Goal: Task Accomplishment & Management: Use online tool/utility

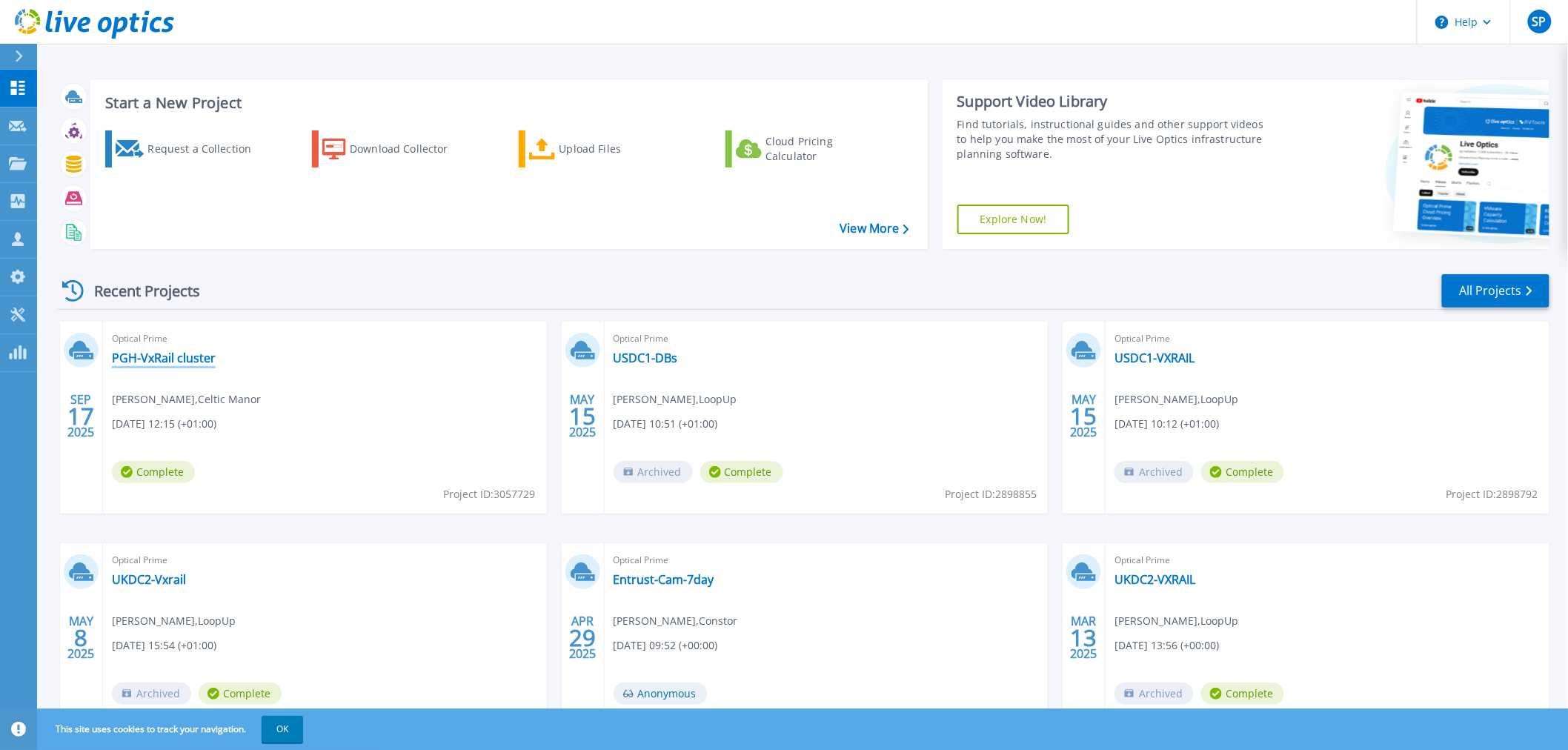
click at [172, 352] on link "PGH-VxRail cluster" at bounding box center [163, 358] width 104 height 15
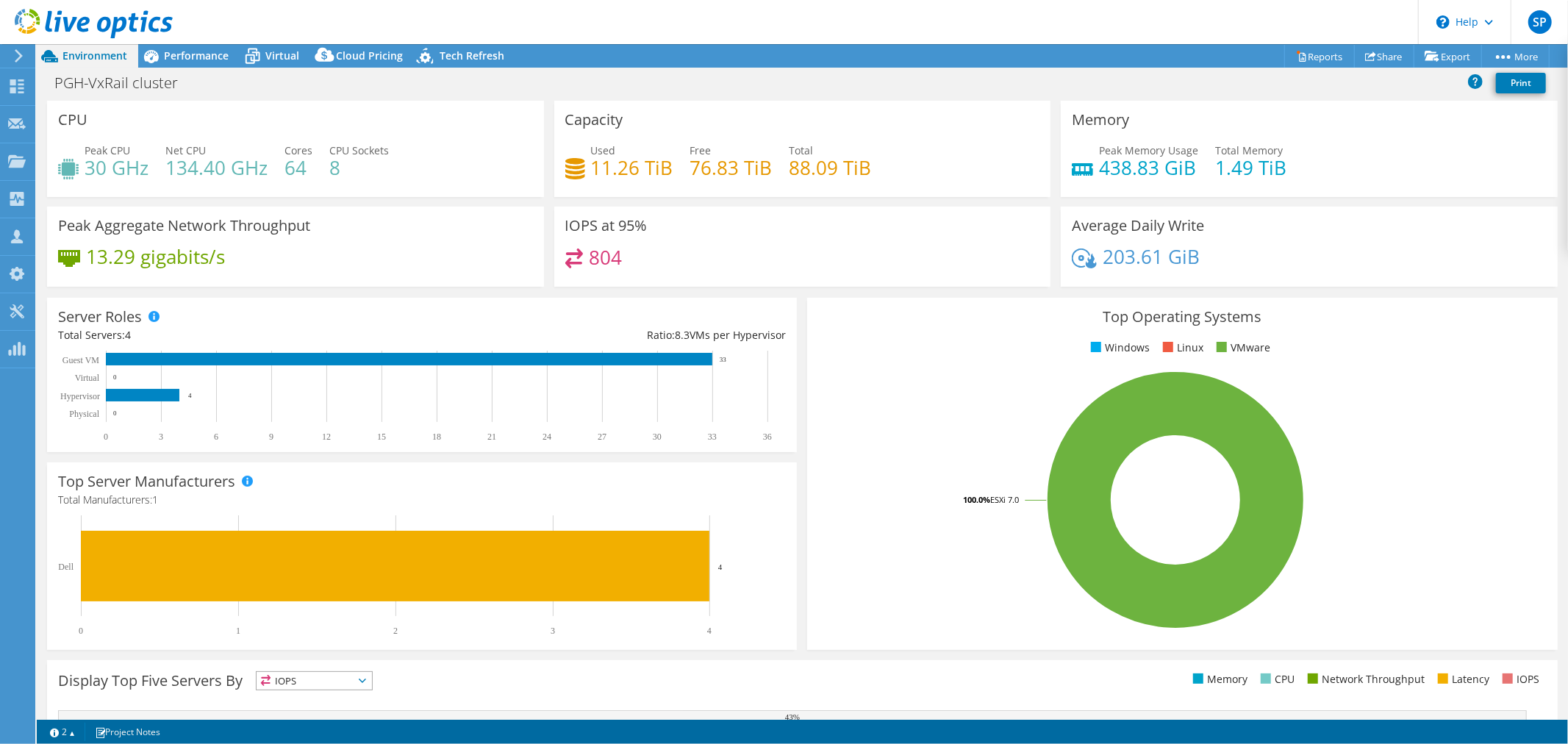
select select "USD"
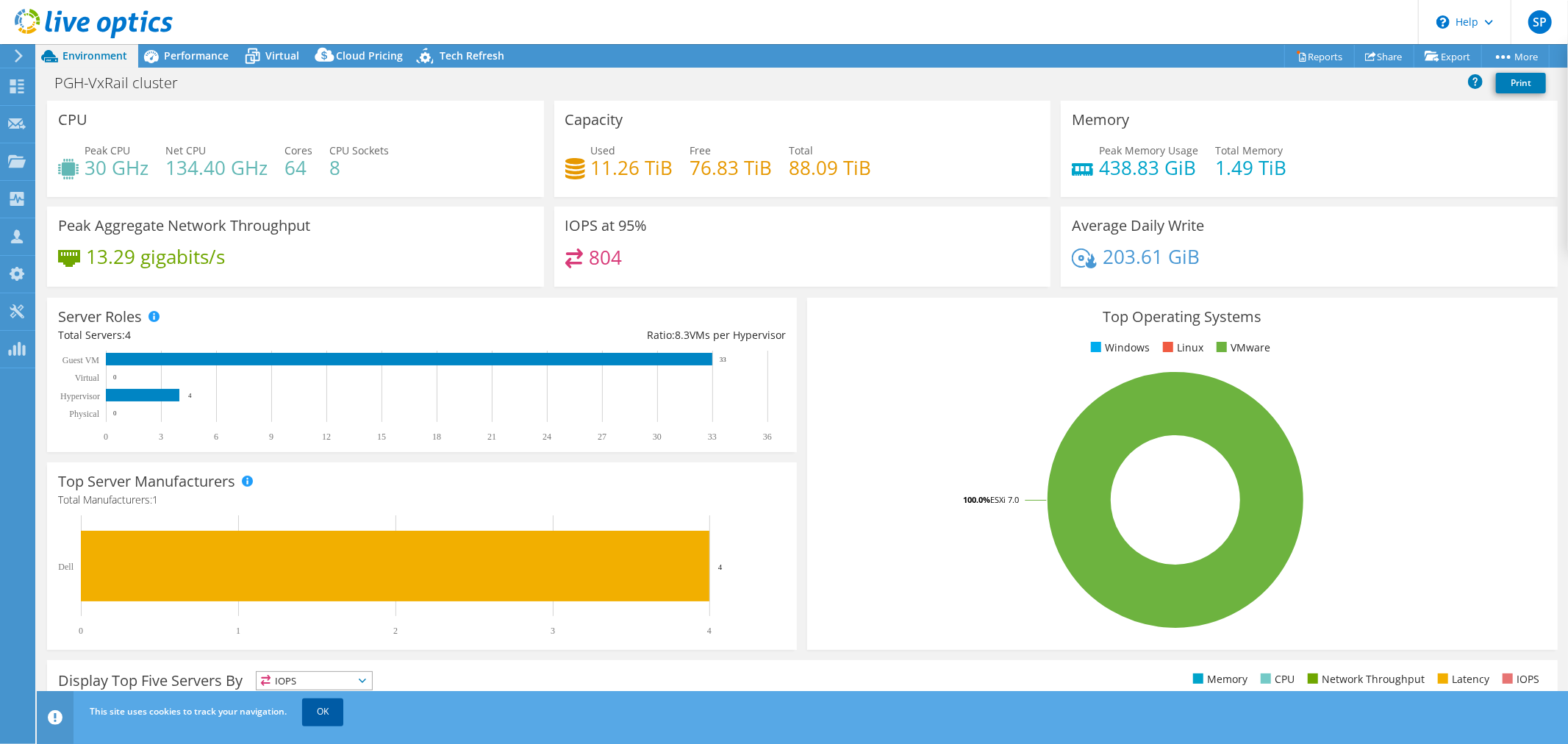
click at [319, 706] on link "OK" at bounding box center [322, 711] width 41 height 26
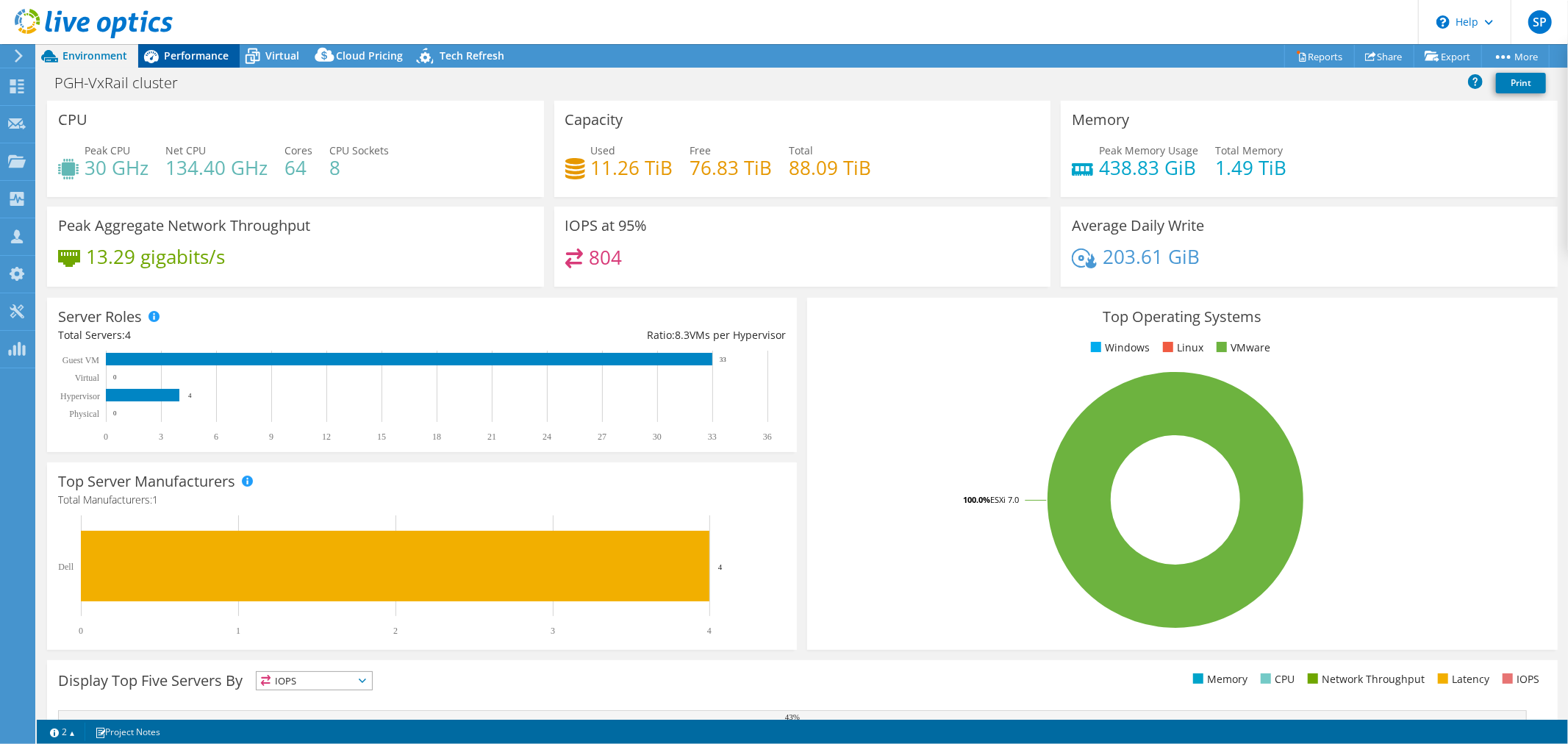
click at [200, 50] on span "Performance" at bounding box center [197, 55] width 65 height 14
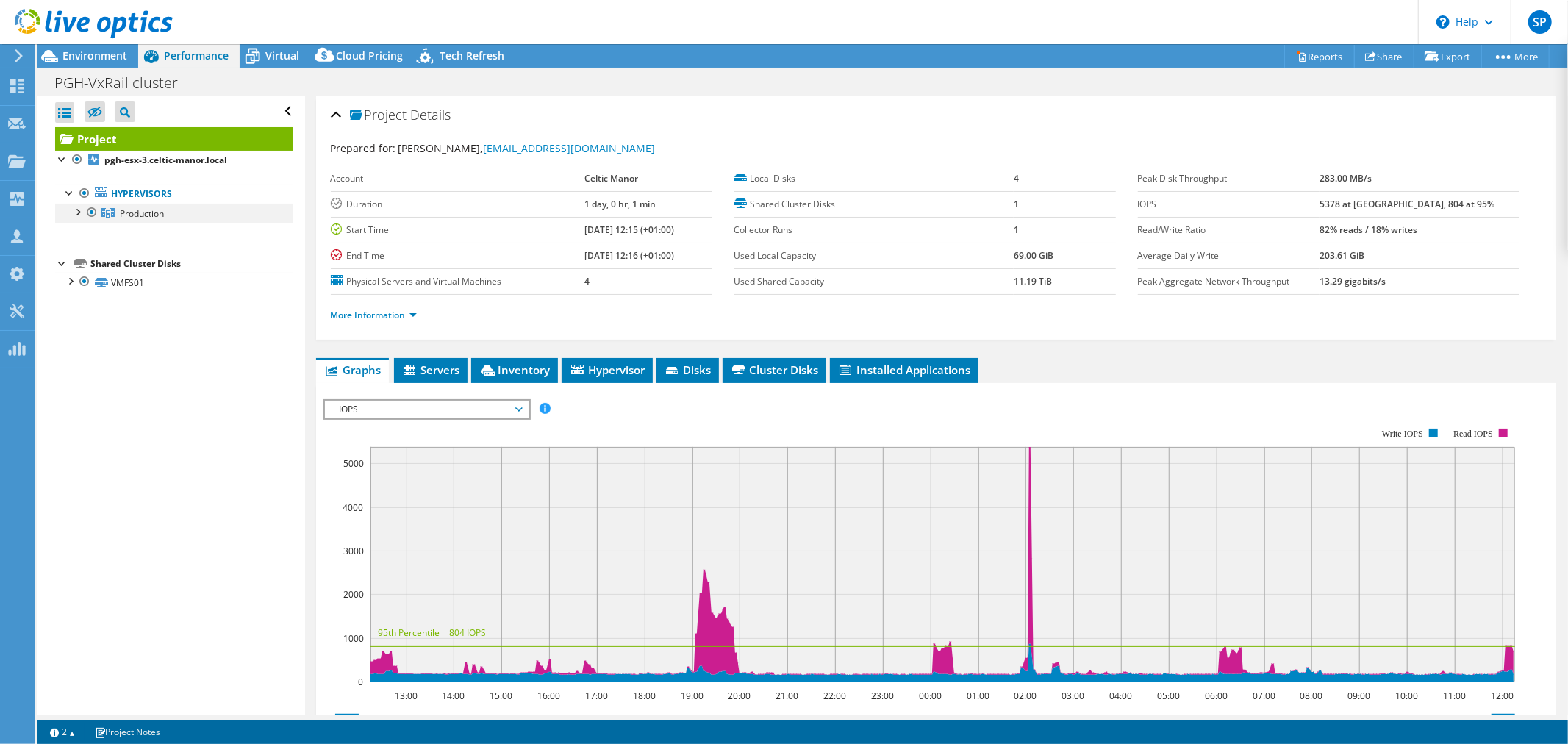
click at [79, 209] on div at bounding box center [78, 211] width 15 height 15
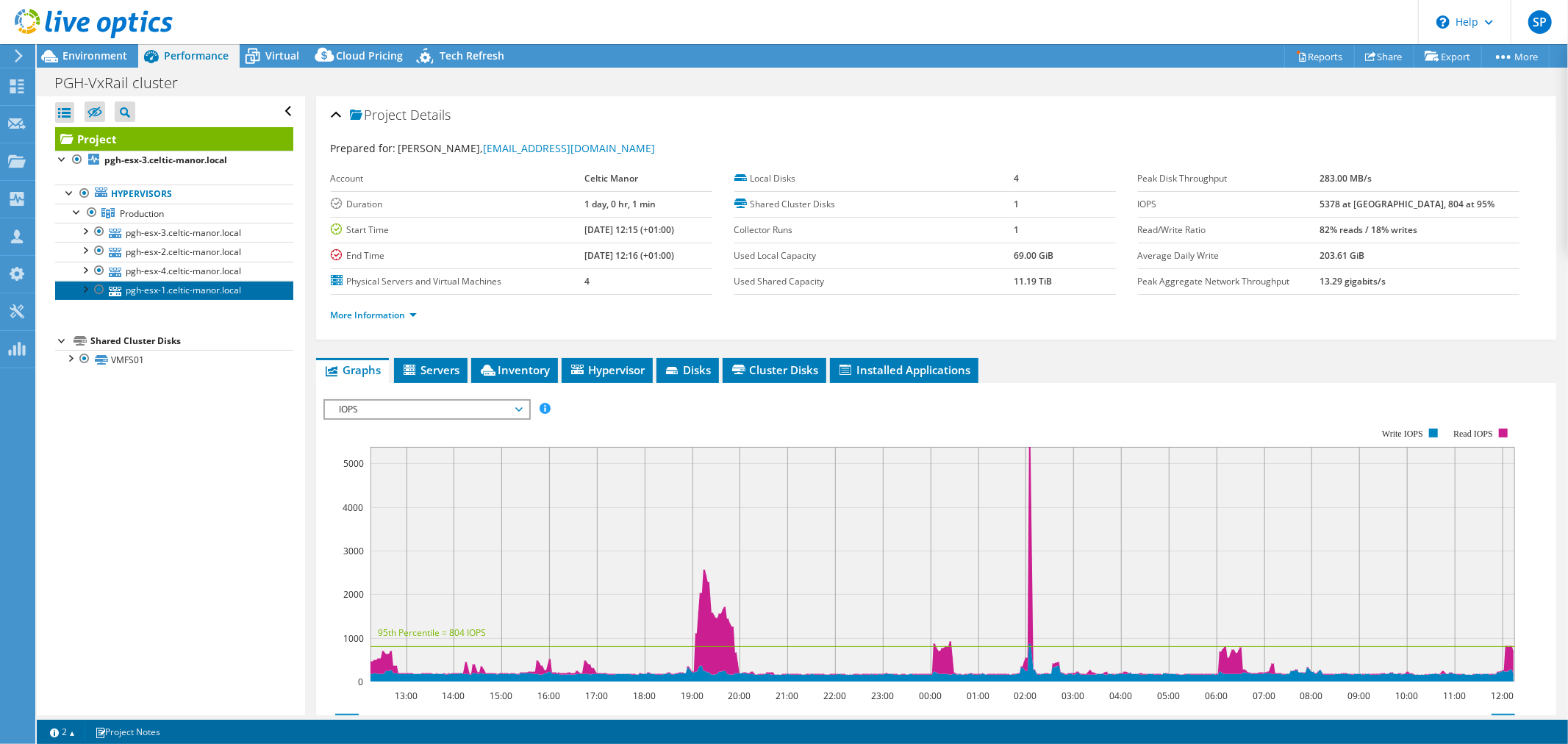
click at [167, 291] on link "pgh-esx-1.celtic-manor.local" at bounding box center [174, 290] width 238 height 19
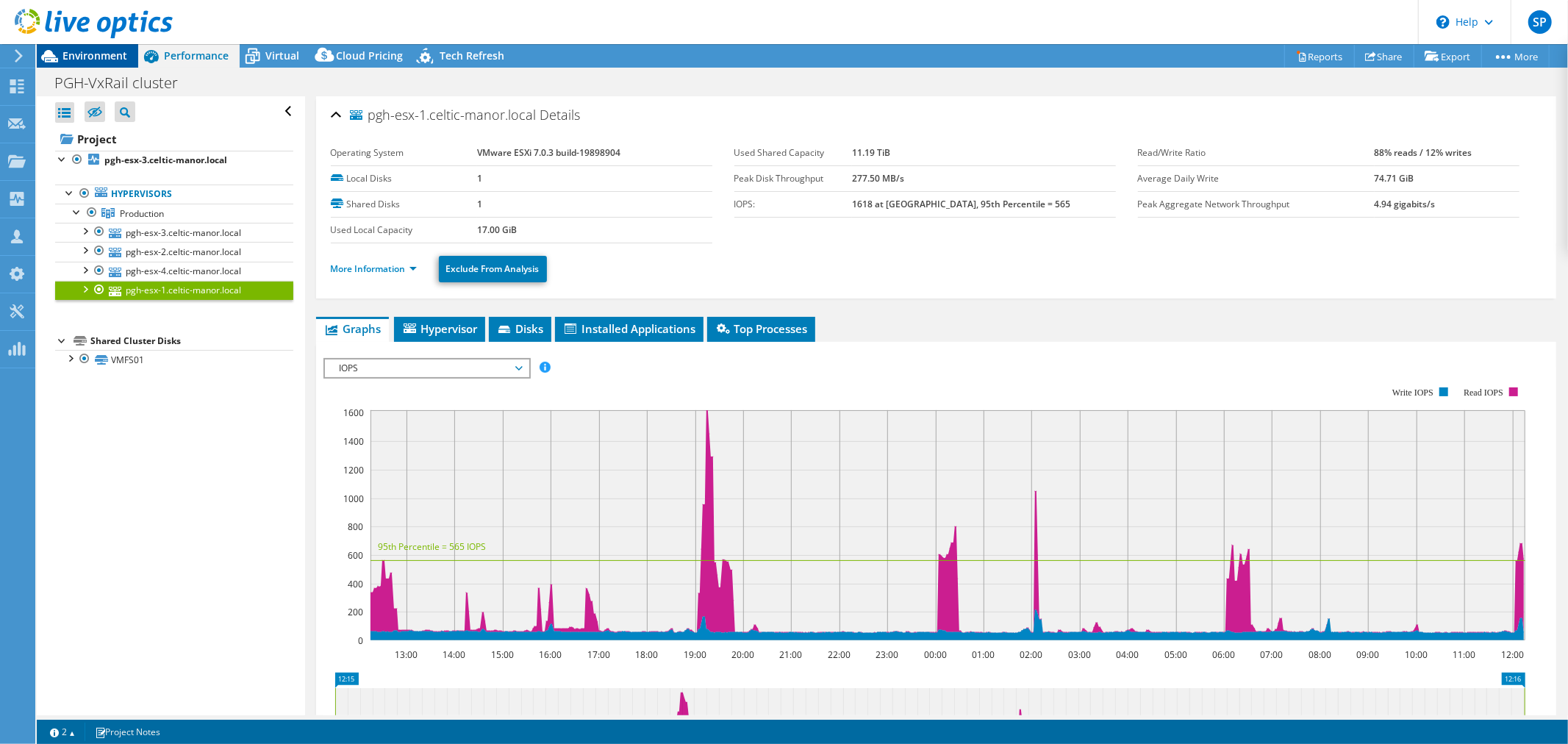
click at [75, 50] on span "Environment" at bounding box center [95, 55] width 65 height 14
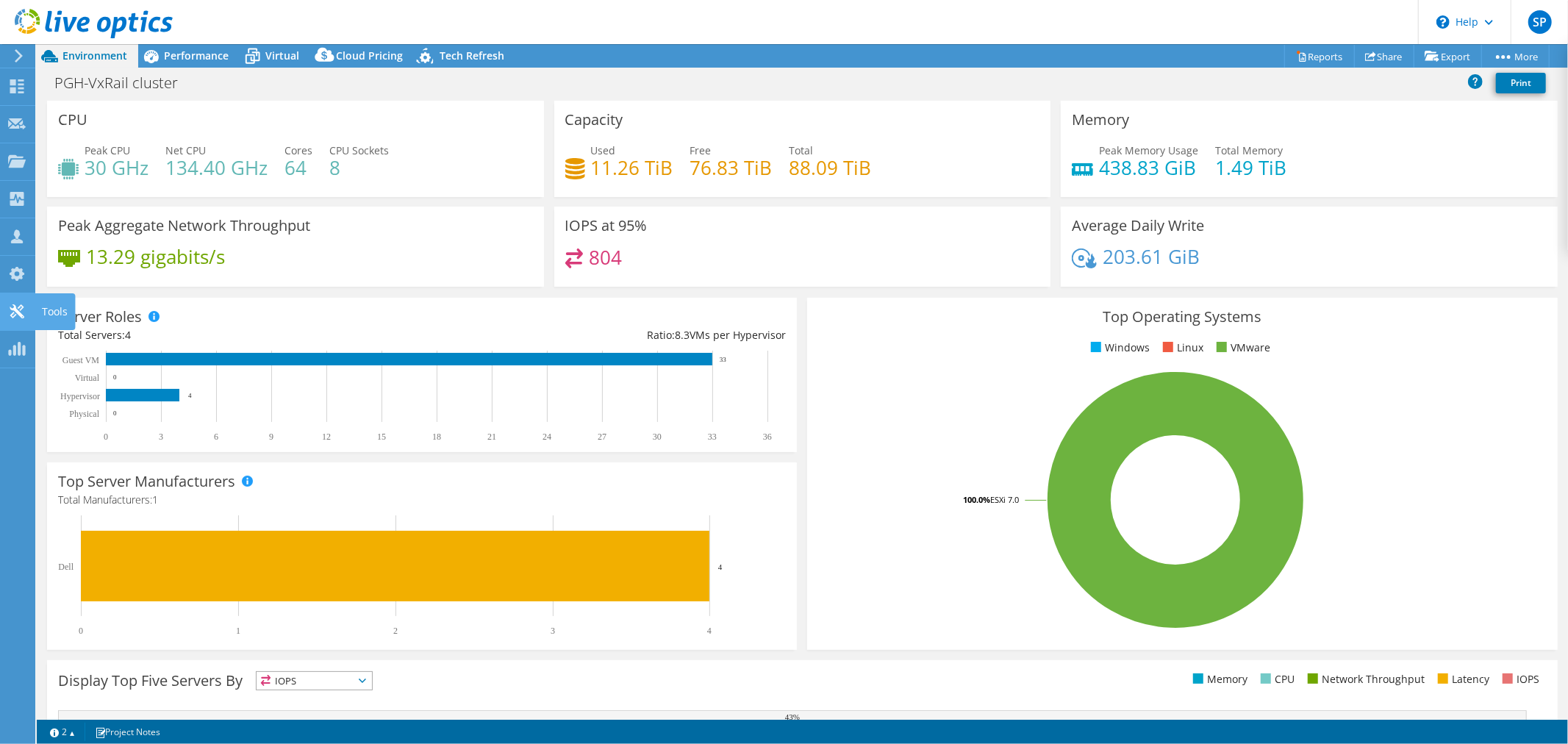
click at [17, 309] on use at bounding box center [17, 311] width 14 height 14
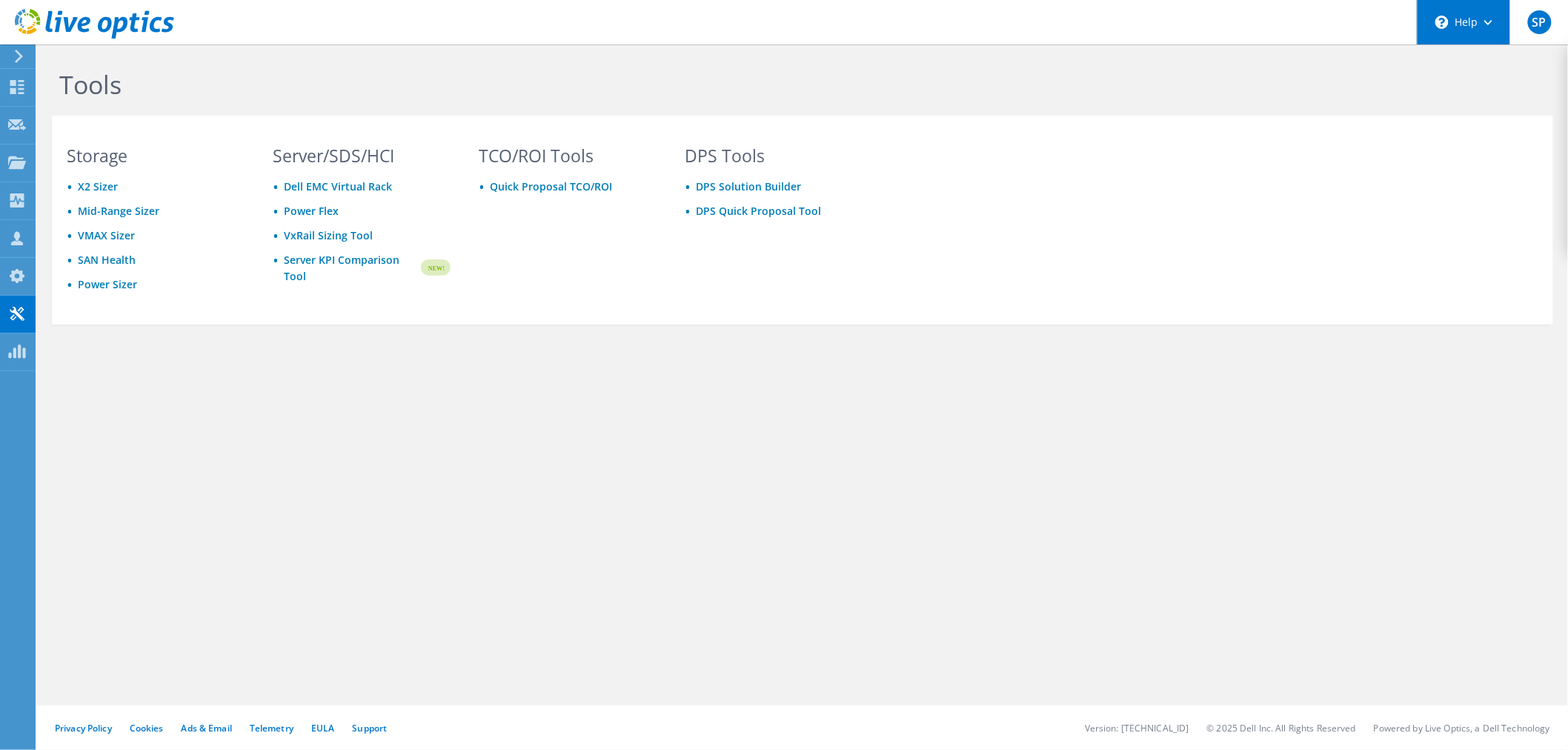
click at [1477, 16] on div "\n Help" at bounding box center [1463, 22] width 93 height 45
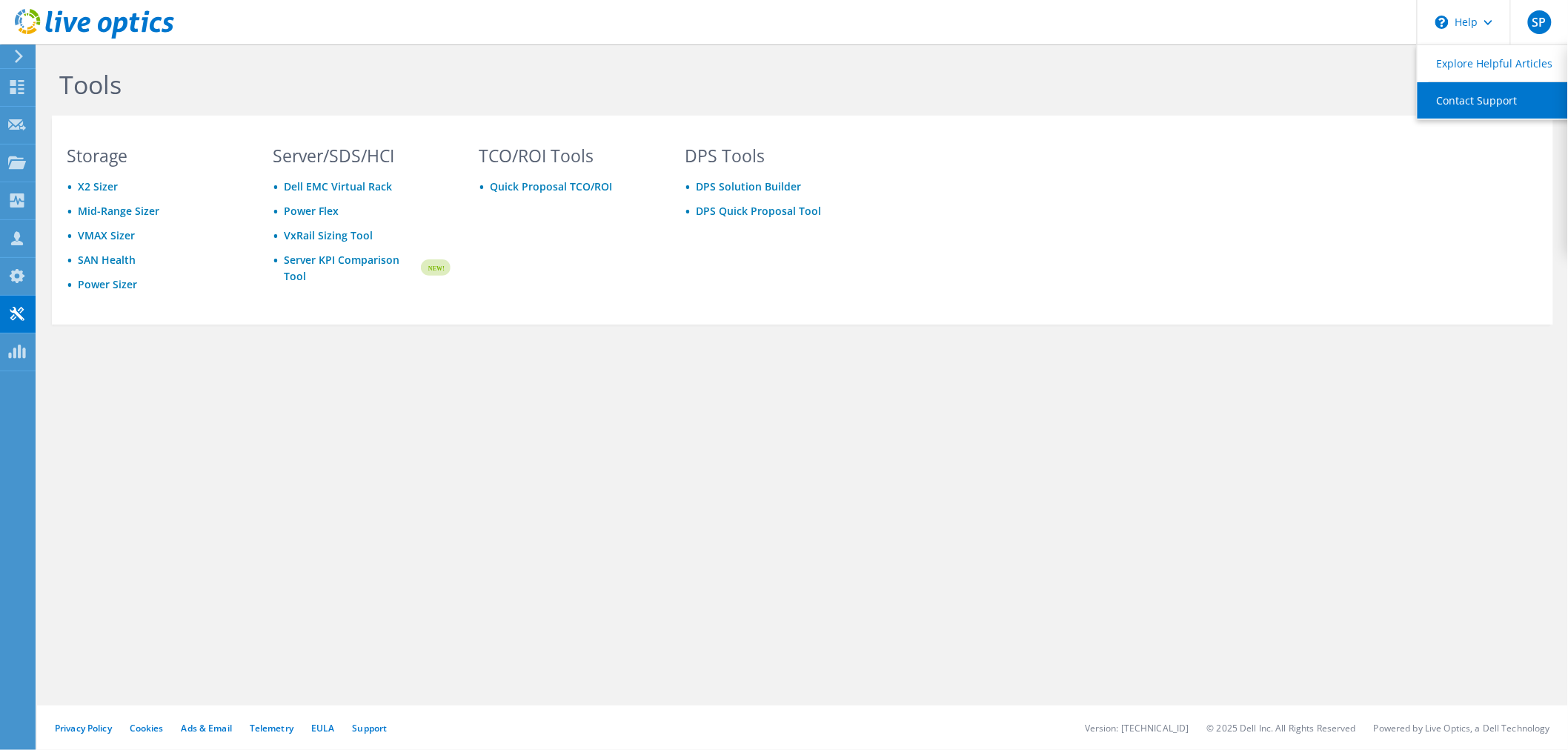
click at [1475, 102] on link "Contact Support" at bounding box center [1500, 100] width 165 height 36
drag, startPoint x: 1215, startPoint y: 114, endPoint x: 1227, endPoint y: 108, distance: 13.4
click at [1215, 114] on div "Tools Storage X2 Sizer Mid-Range Sizer VMAX Sizer SAN Health Power Sizer Server…" at bounding box center [802, 229] width 1531 height 369
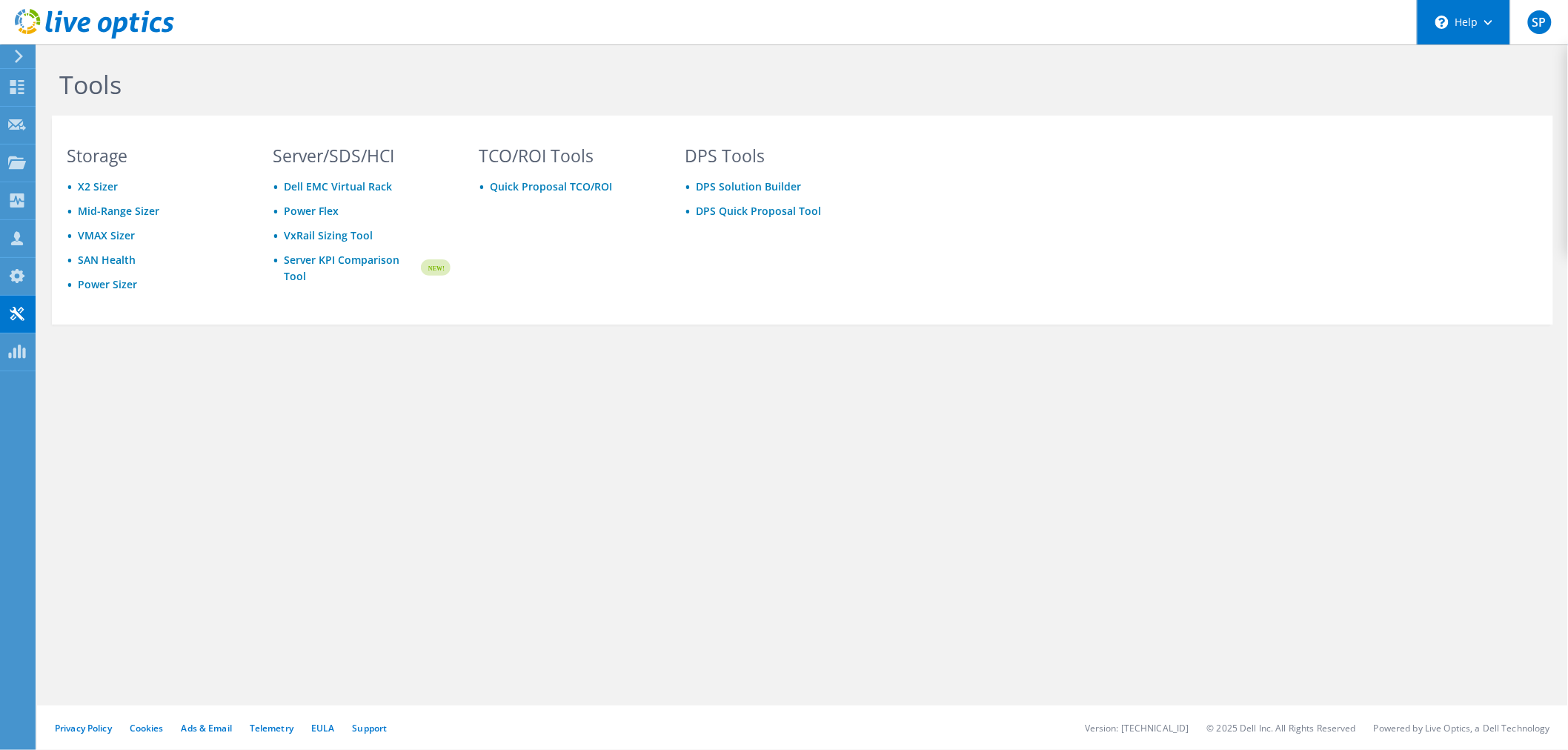
click at [1476, 20] on div "\n Help" at bounding box center [1463, 22] width 93 height 45
click at [1457, 61] on link "Explore Helpful Articles" at bounding box center [1500, 64] width 165 height 36
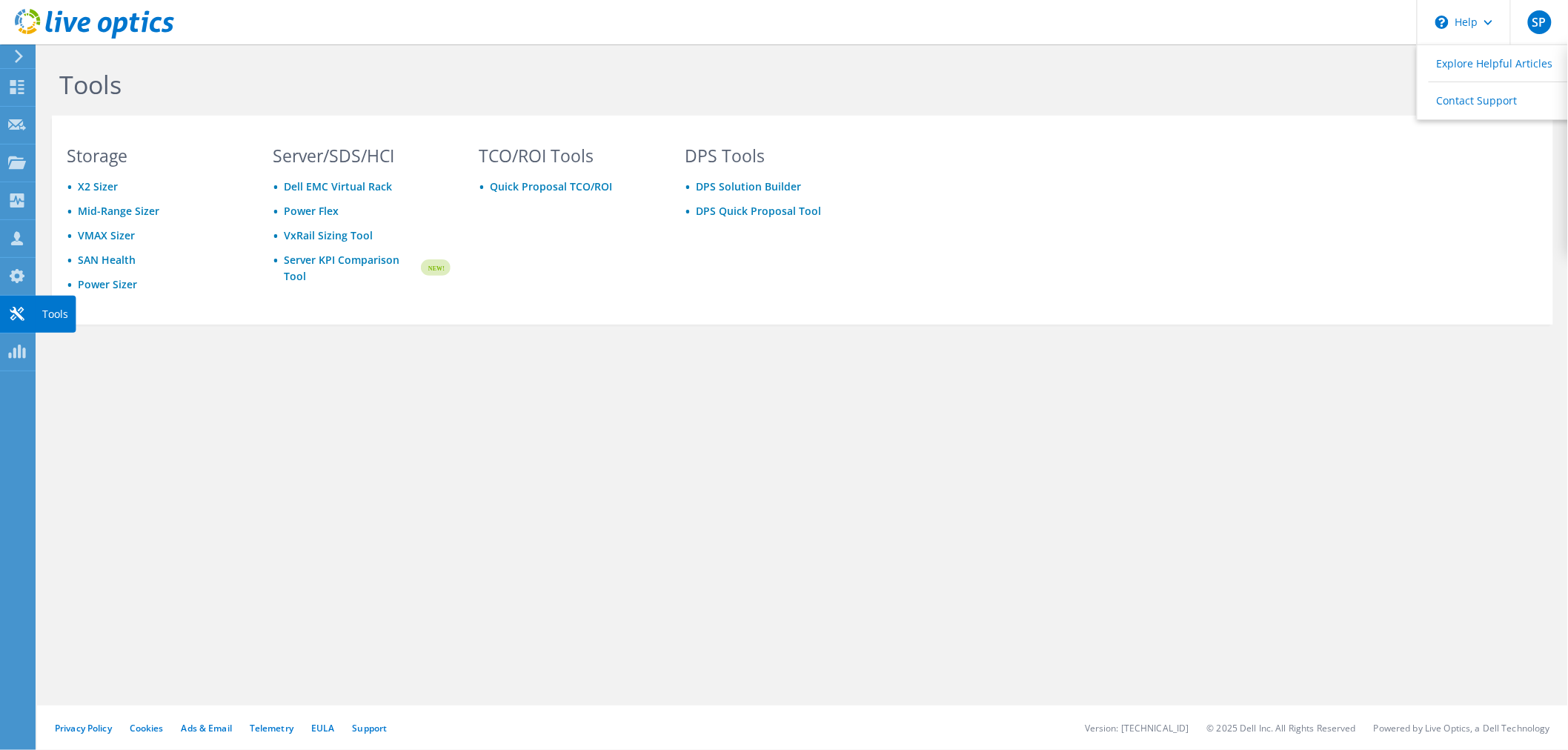
click at [19, 307] on icon at bounding box center [17, 314] width 17 height 14
click at [98, 208] on link "Mid-Range Sizer" at bounding box center [118, 210] width 81 height 14
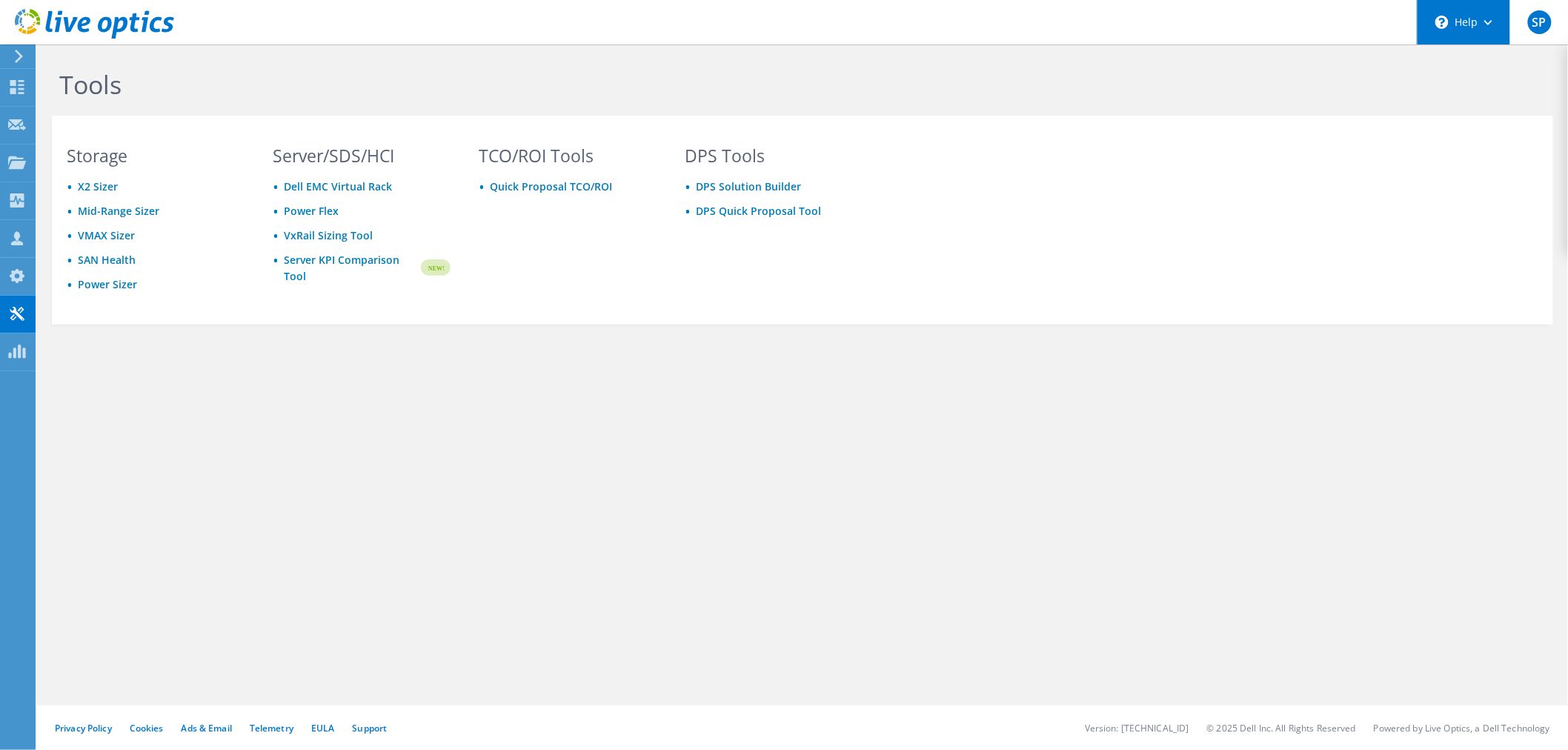
click at [1465, 24] on div "\n Help" at bounding box center [1463, 22] width 93 height 45
click at [1472, 65] on link "Explore Helpful Articles" at bounding box center [1500, 64] width 165 height 36
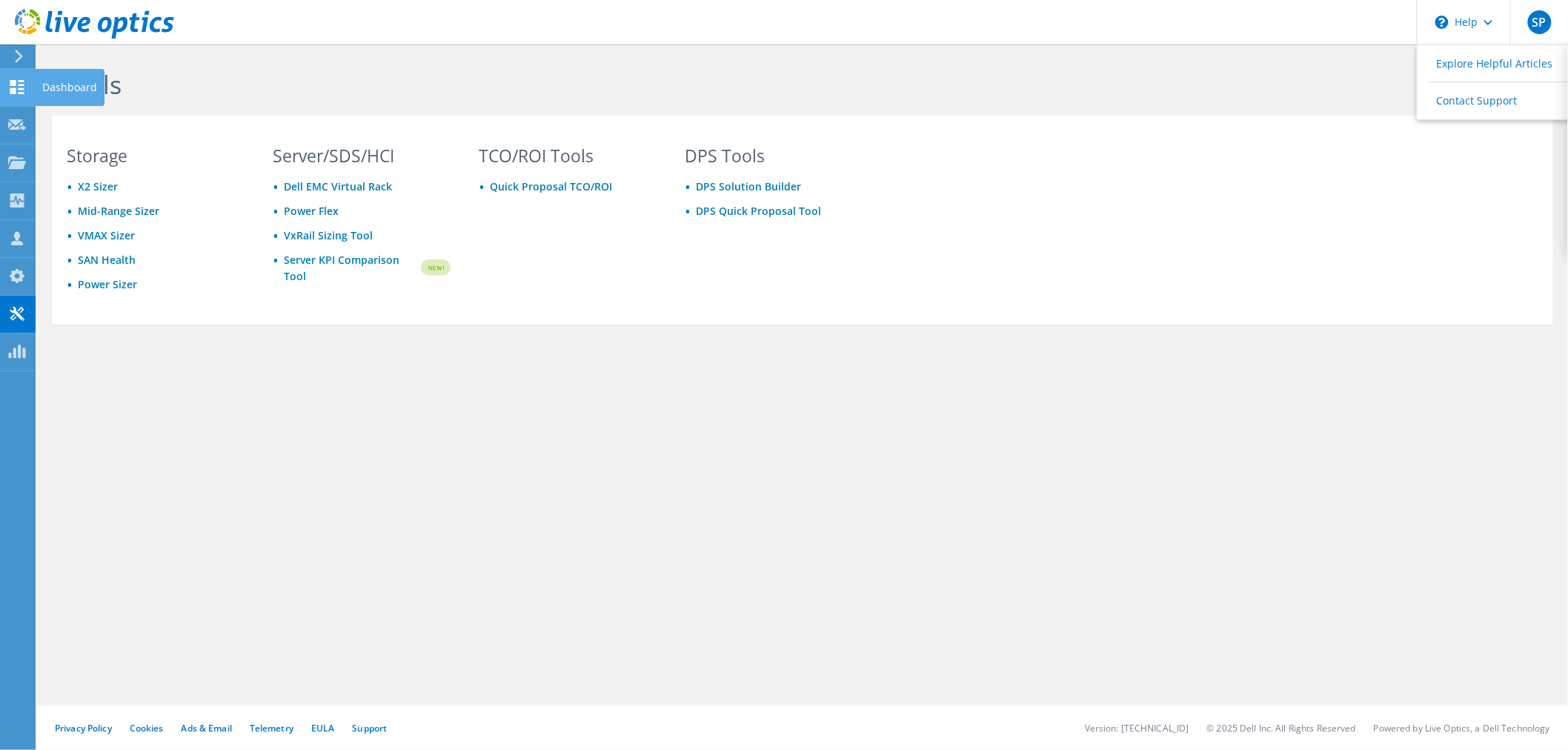
click at [18, 84] on use at bounding box center [17, 87] width 14 height 14
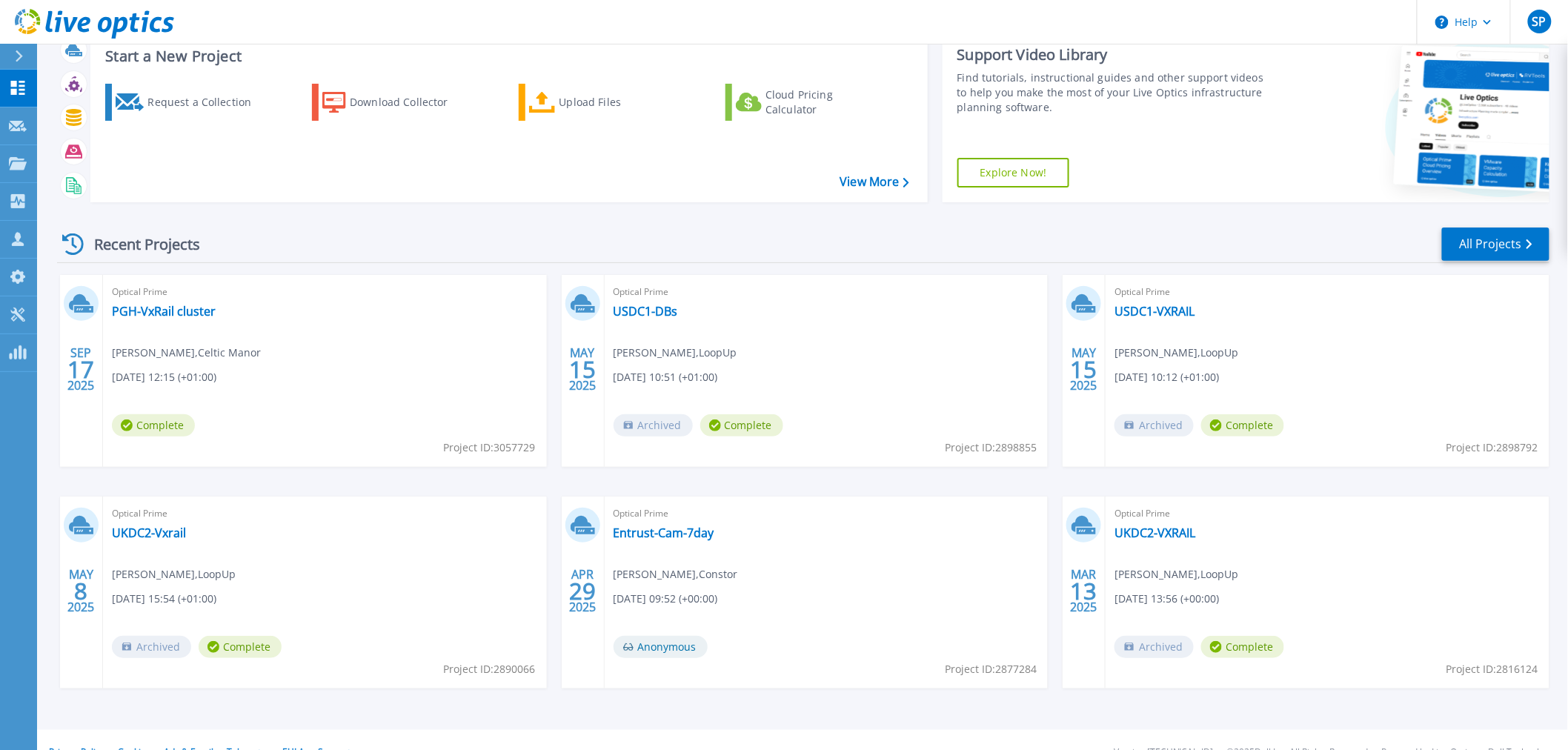
scroll to position [71, 0]
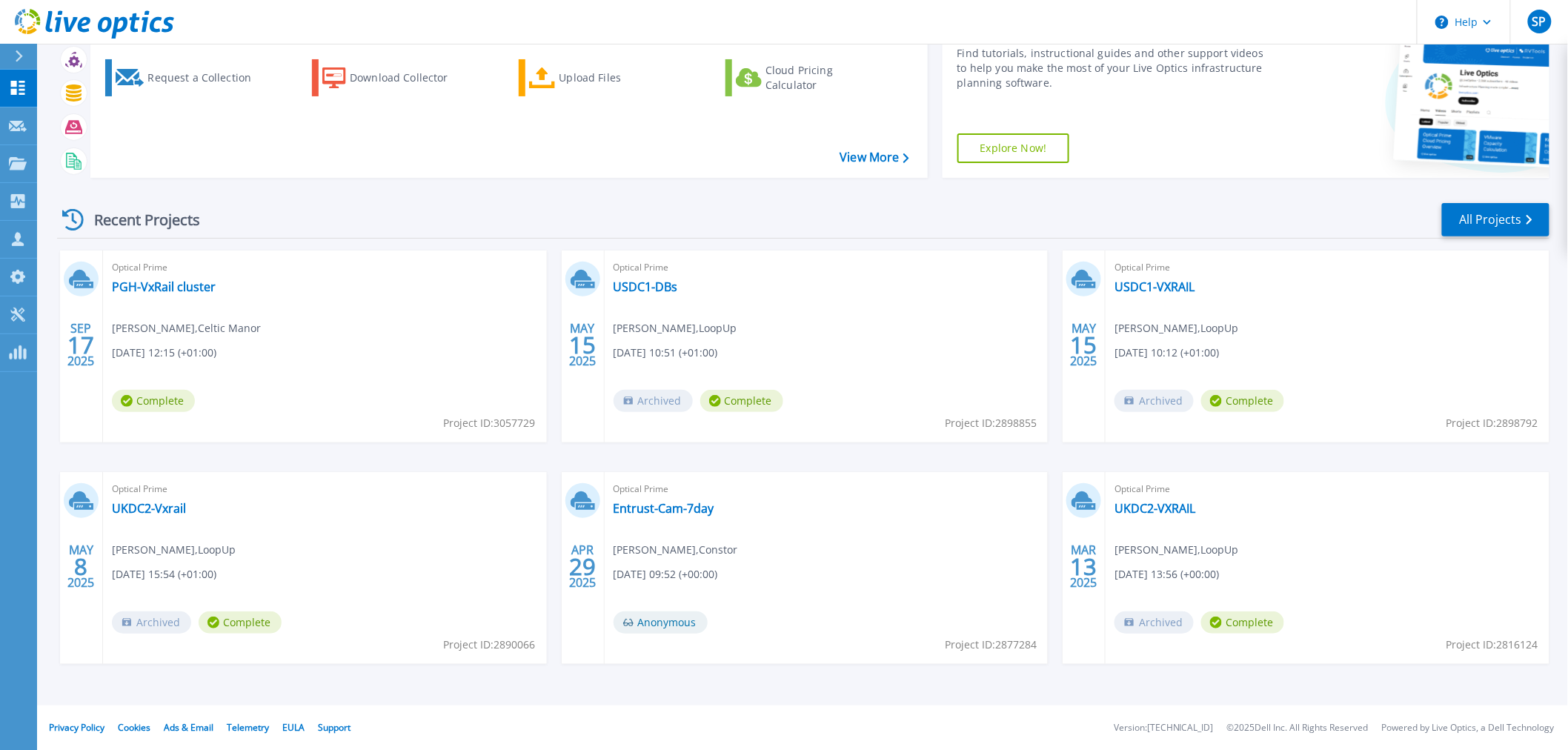
click at [817, 216] on div "Recent Projects All Projects" at bounding box center [803, 220] width 1492 height 37
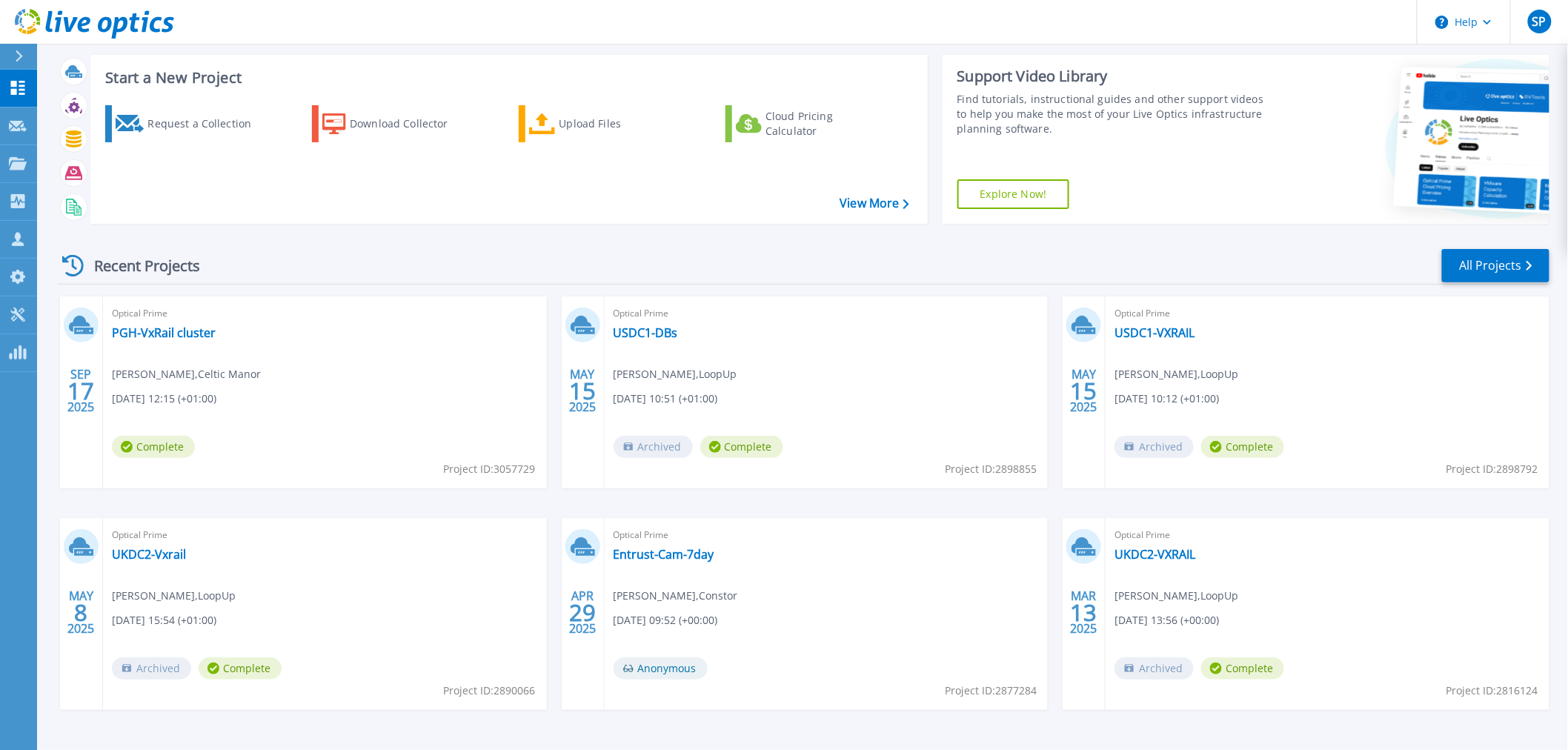
scroll to position [0, 0]
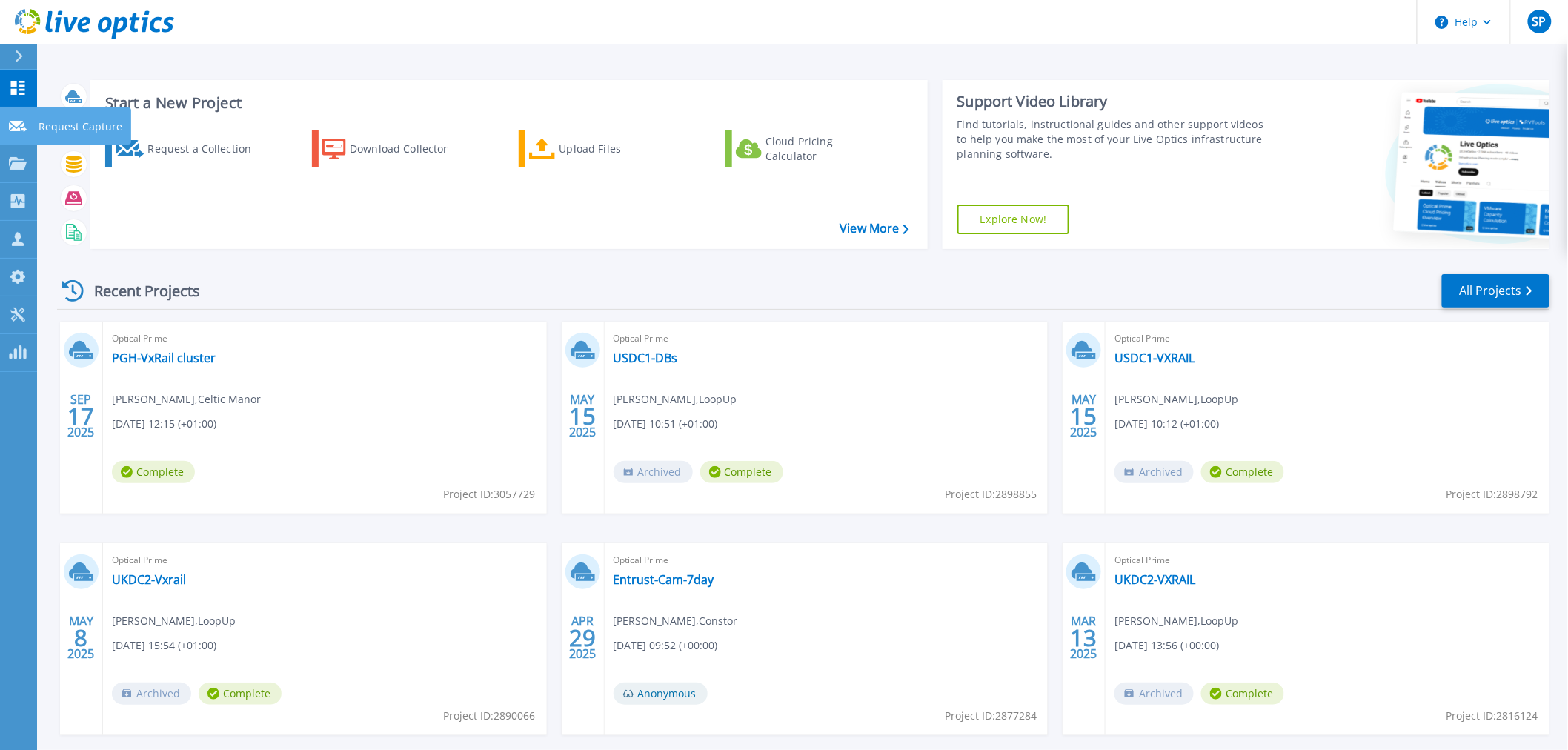
click at [13, 124] on icon at bounding box center [17, 126] width 17 height 11
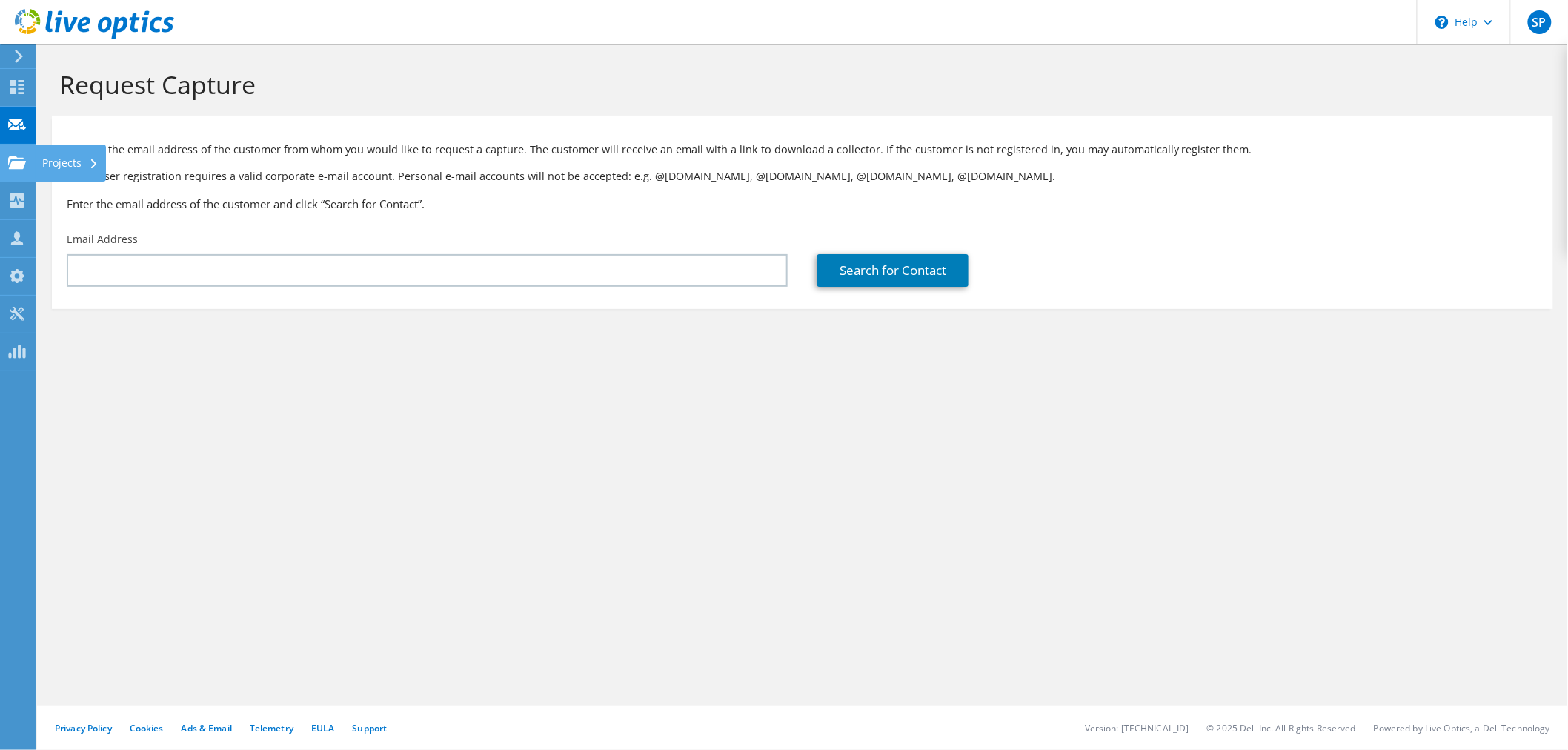
click at [16, 163] on use at bounding box center [17, 162] width 17 height 13
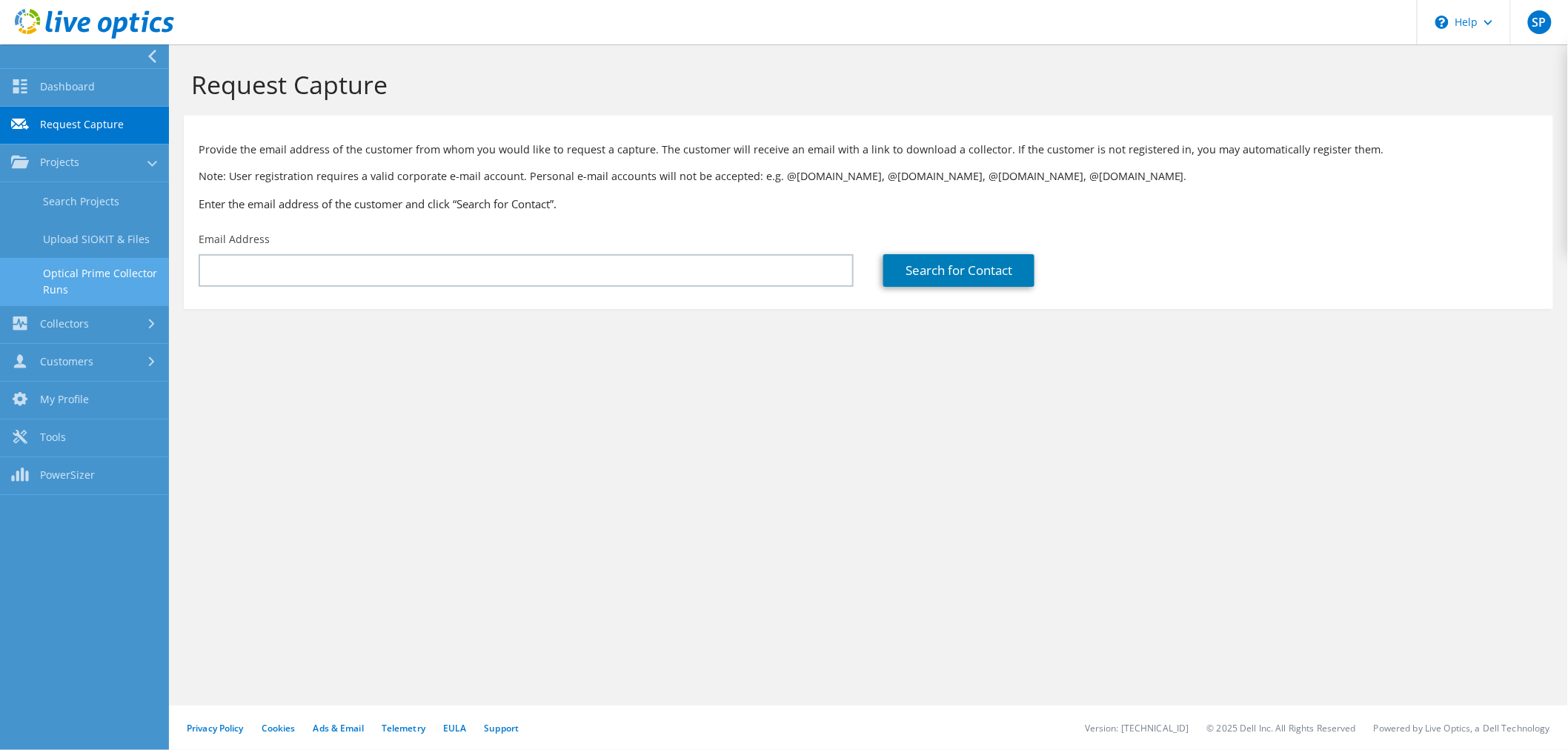
click at [105, 274] on link "Optical Prime Collector Runs" at bounding box center [84, 282] width 169 height 47
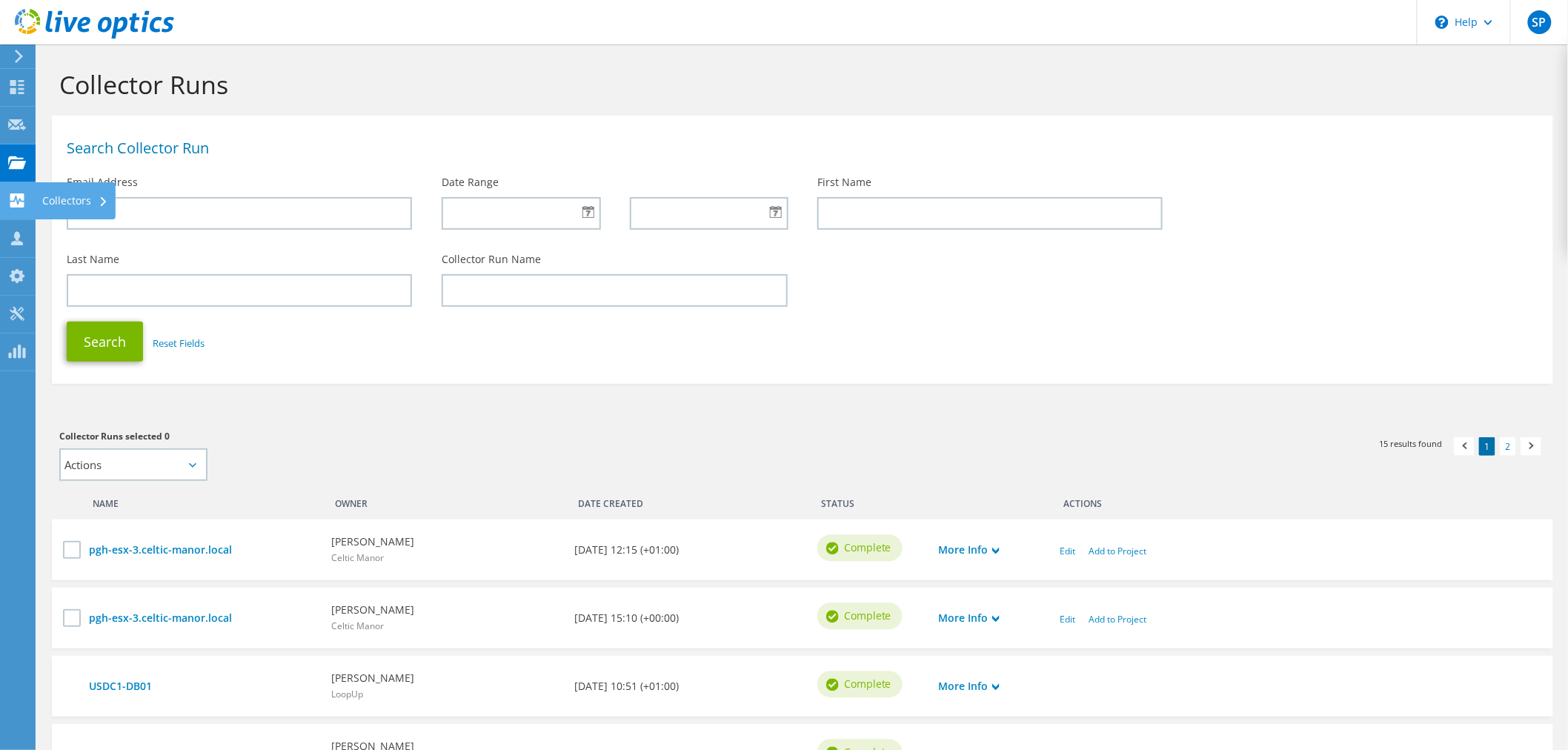
click at [17, 206] on div at bounding box center [17, 202] width 17 height 16
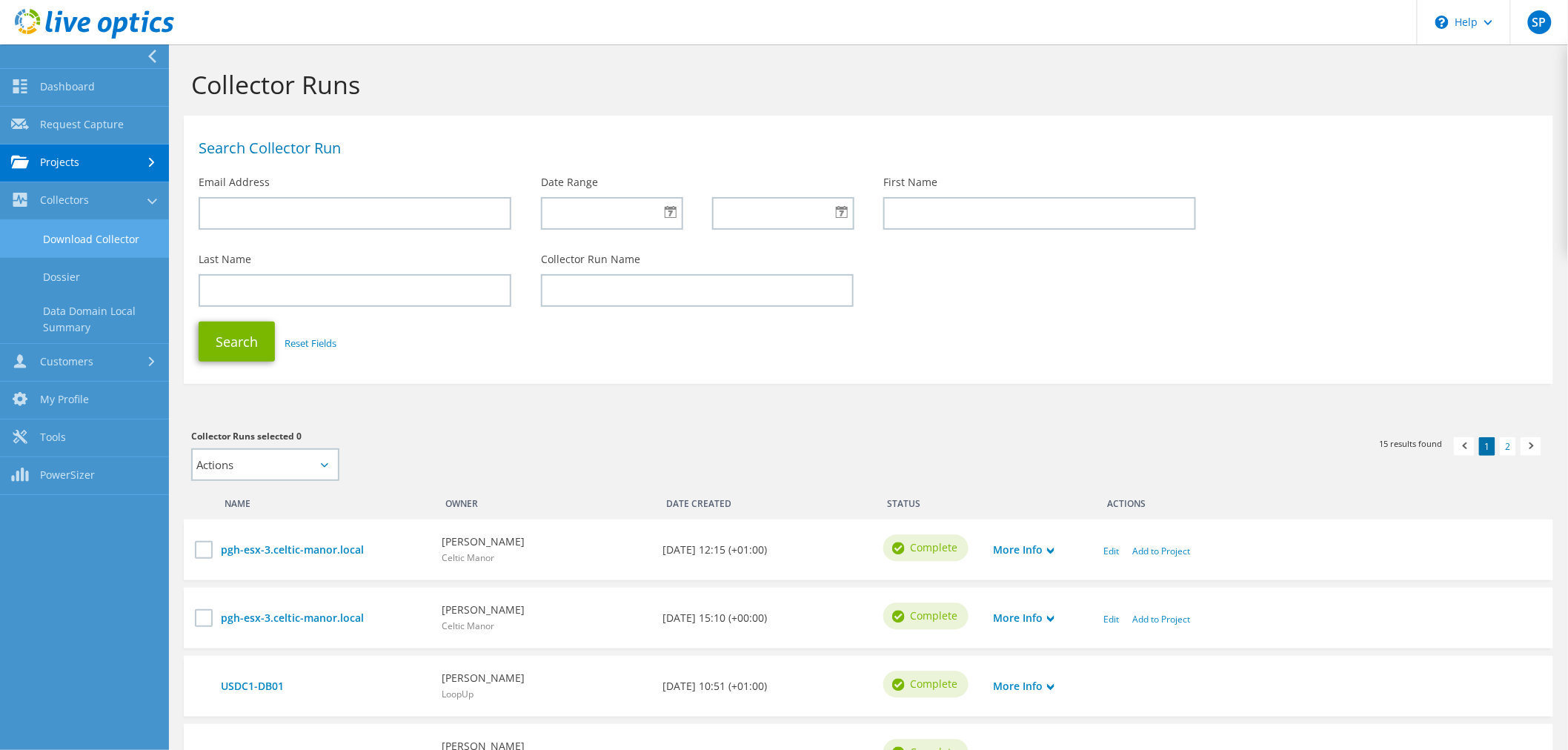
click at [90, 240] on link "Download Collector" at bounding box center [84, 239] width 169 height 38
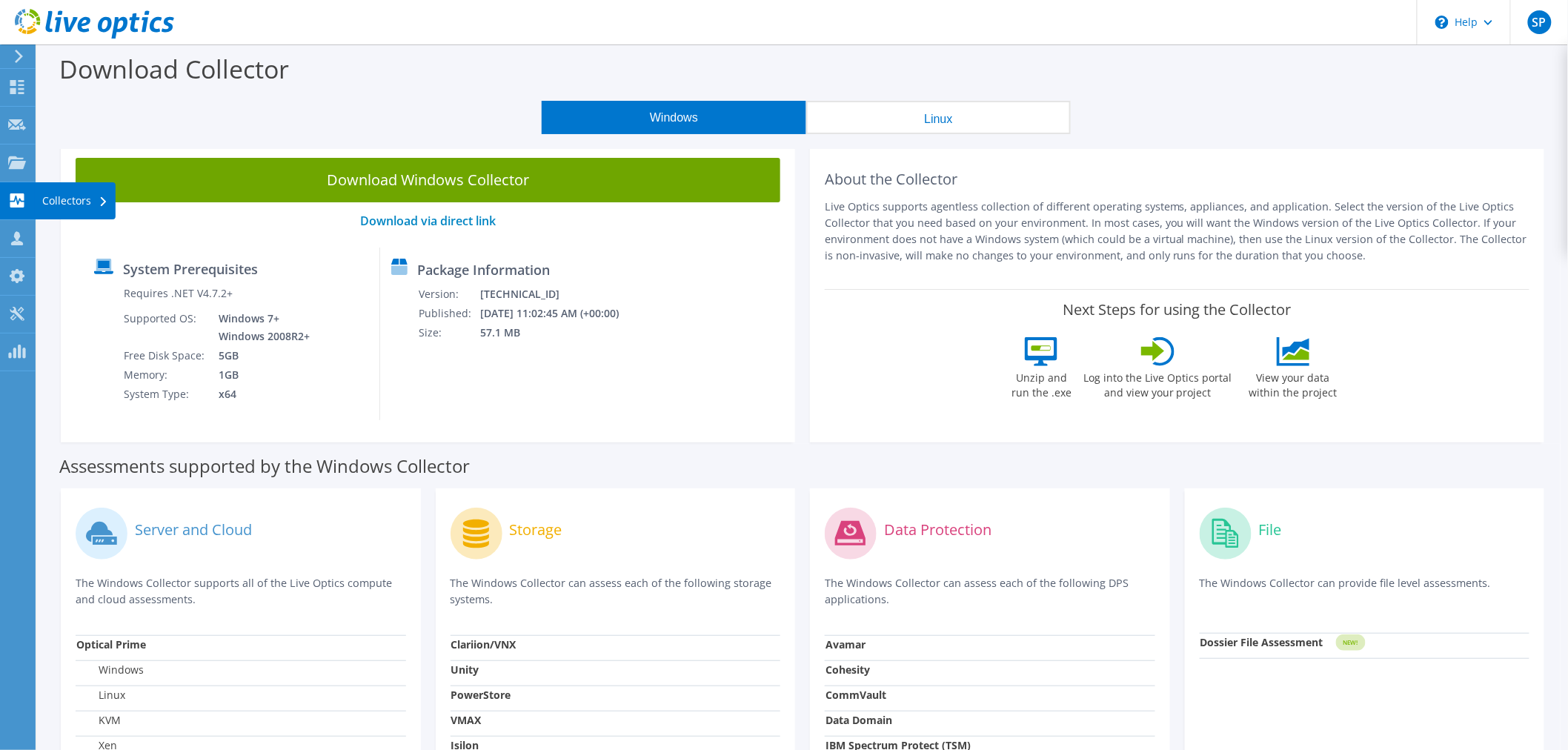
click at [13, 202] on use at bounding box center [17, 200] width 14 height 14
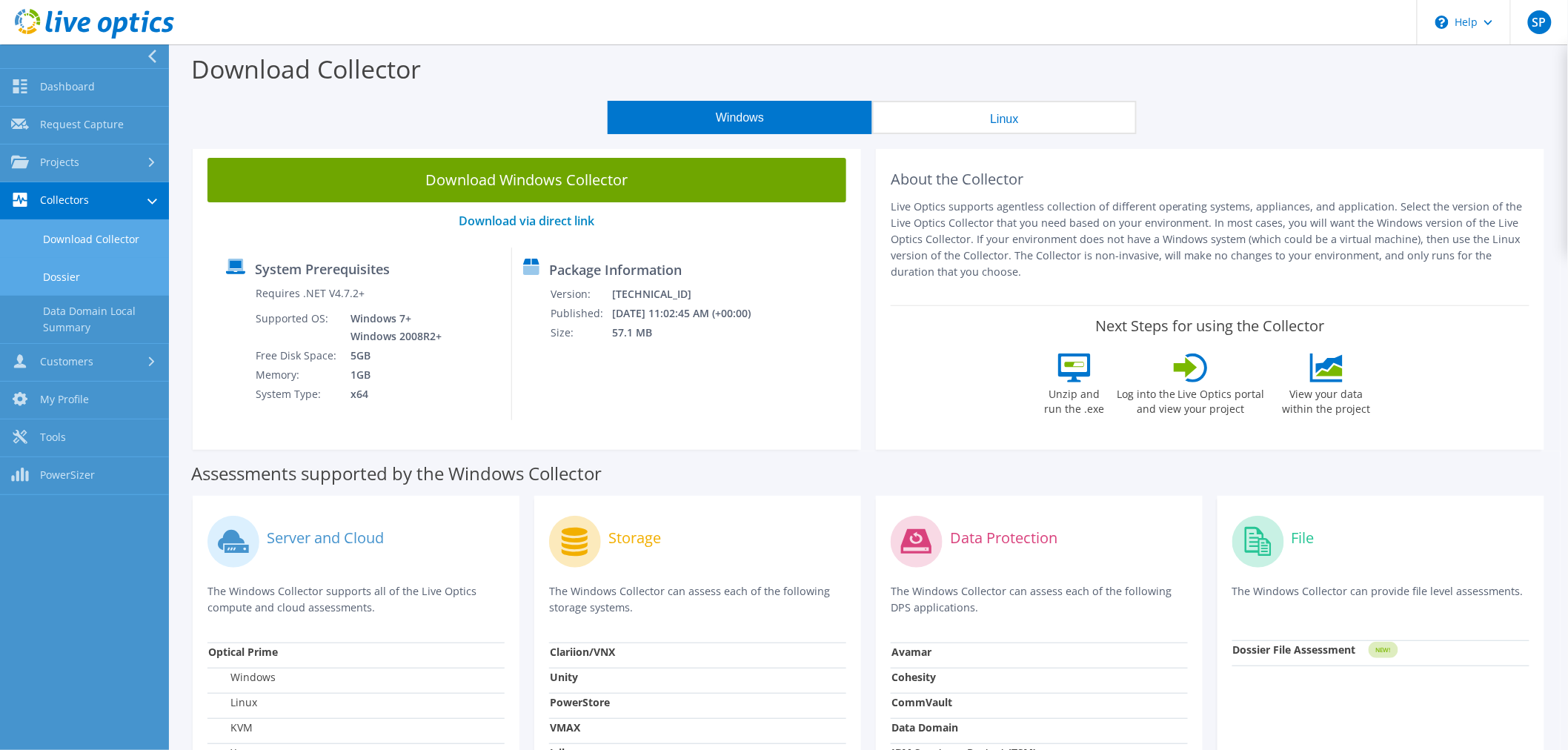
click at [77, 277] on link "Dossier" at bounding box center [84, 277] width 169 height 38
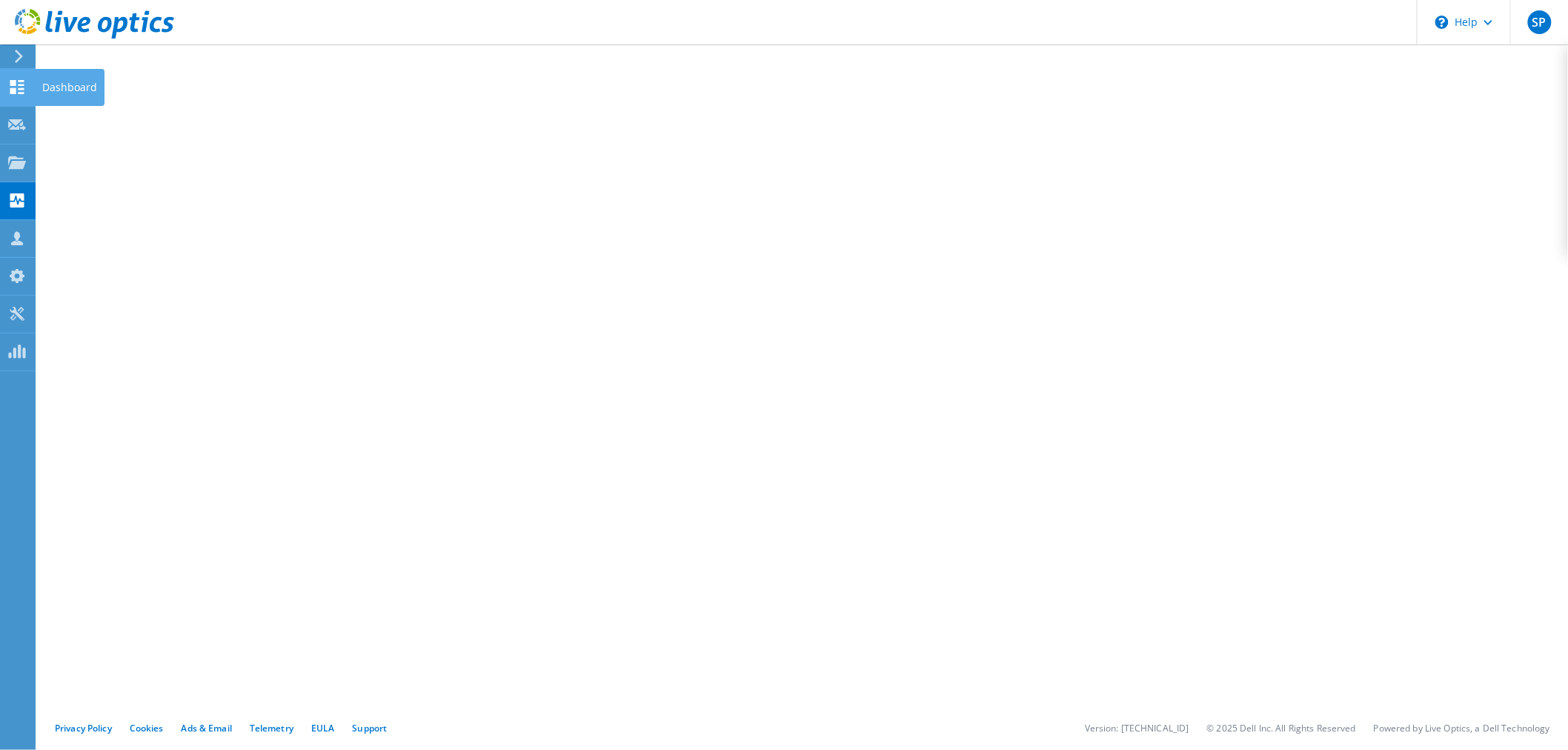
click at [17, 84] on icon at bounding box center [17, 87] width 17 height 14
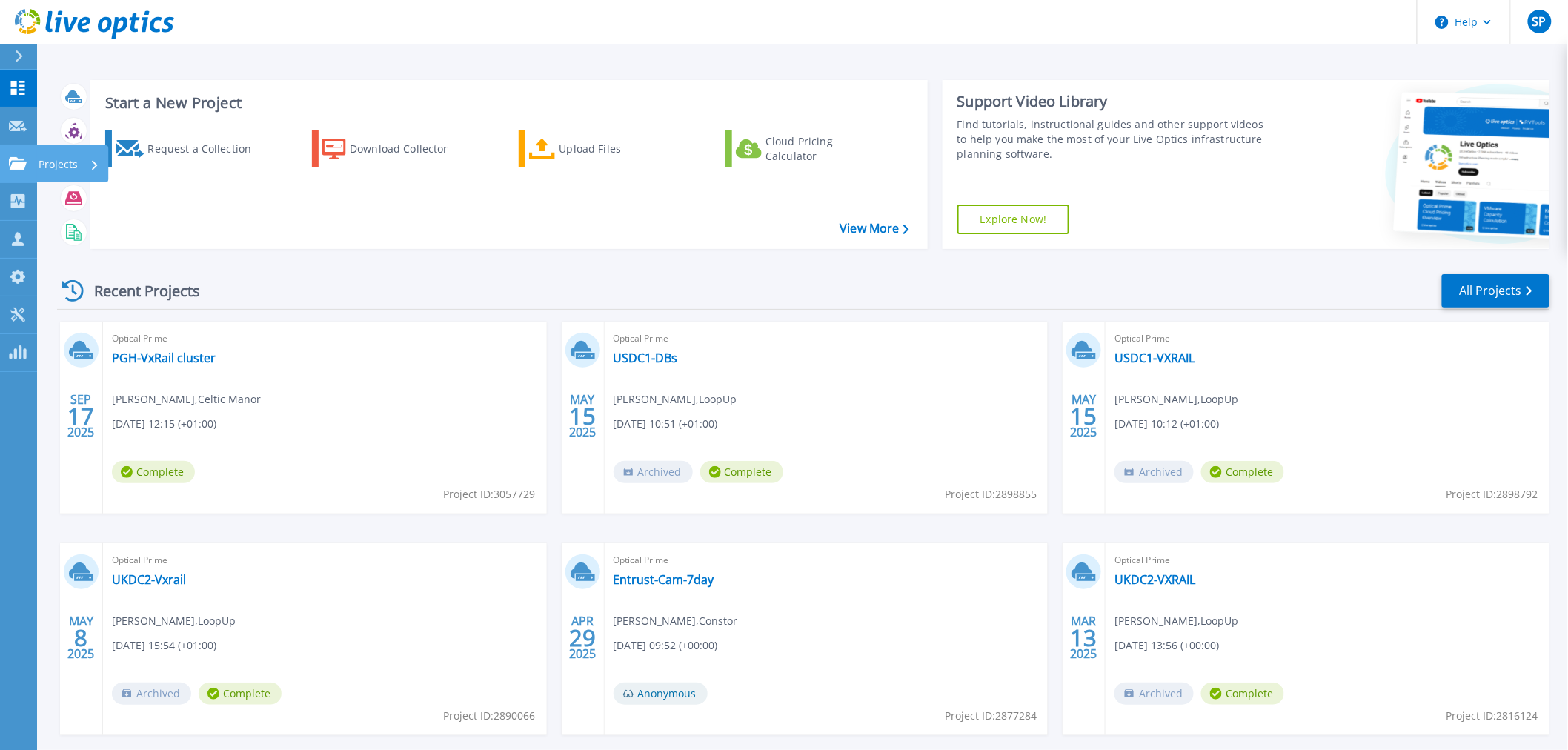
click at [17, 162] on icon at bounding box center [17, 163] width 17 height 13
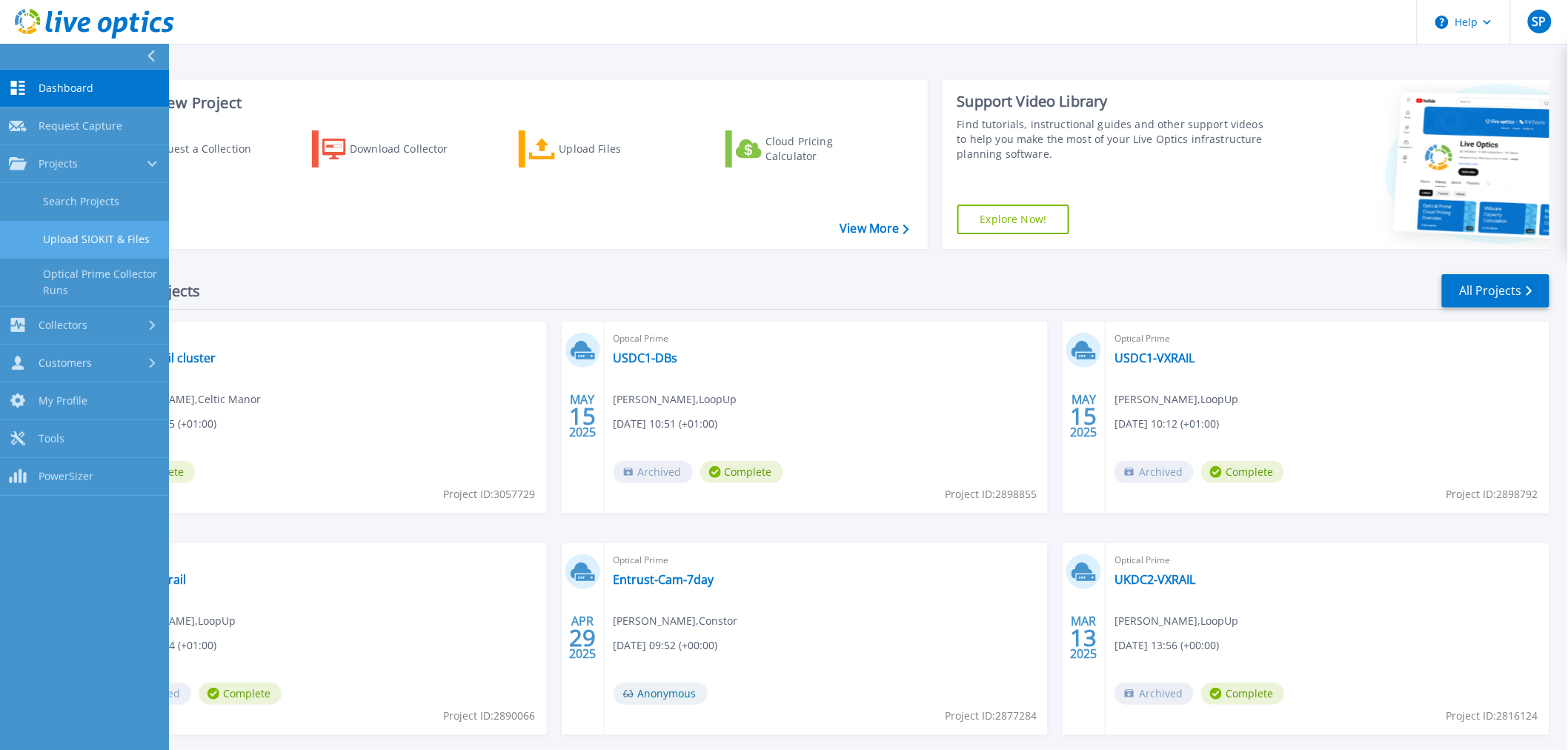
click at [83, 242] on link "Upload SIOKIT & Files" at bounding box center [84, 240] width 169 height 38
